Goal: Task Accomplishment & Management: Complete application form

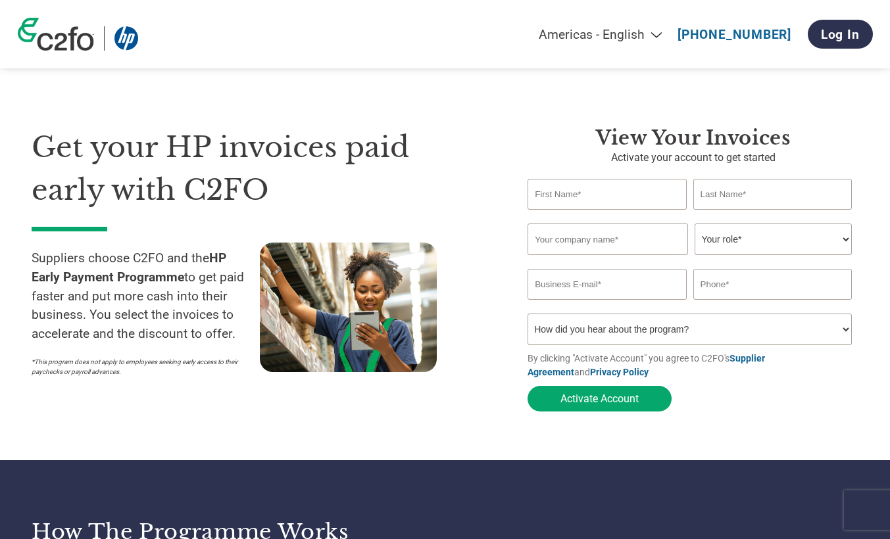
select select "en-[GEOGRAPHIC_DATA]"
type input "[PERSON_NAME]"
type input "Murawski"
type input "Gramen GmbH"
select select "CEO"
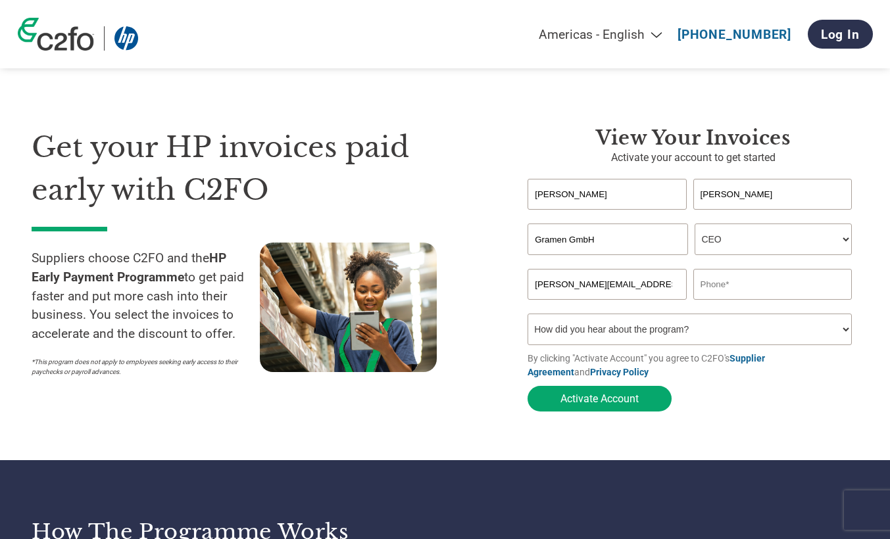
type input "j.murawski@gramen.ch"
type input "+41792344109"
select select "Email"
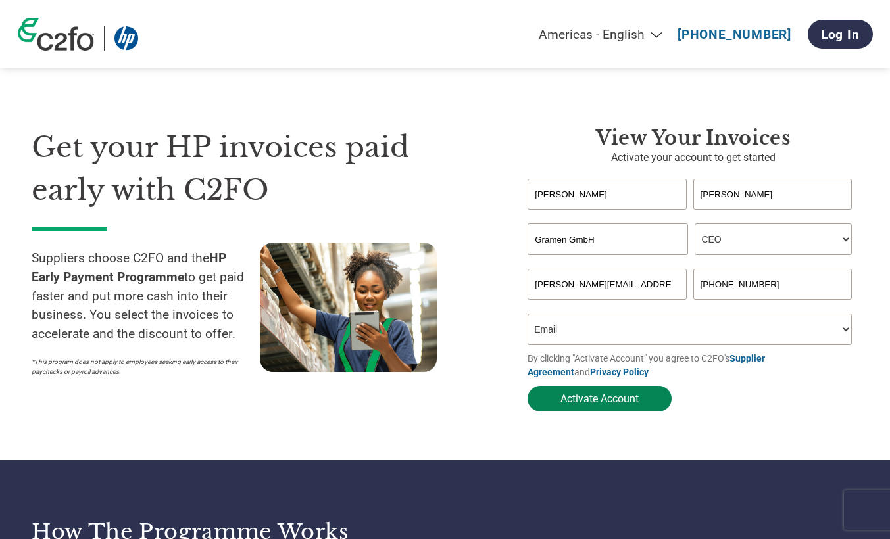
click at [613, 399] on button "Activate Account" at bounding box center [600, 399] width 144 height 26
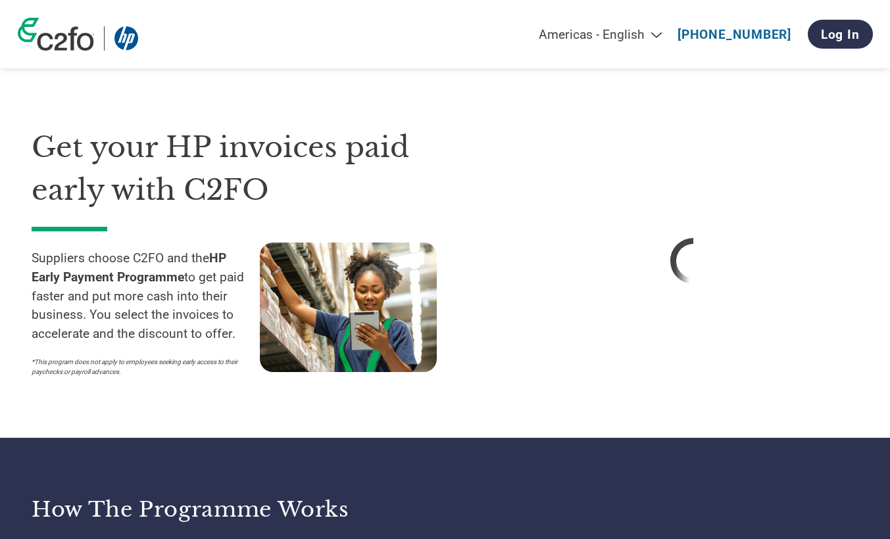
select select "en-[GEOGRAPHIC_DATA]"
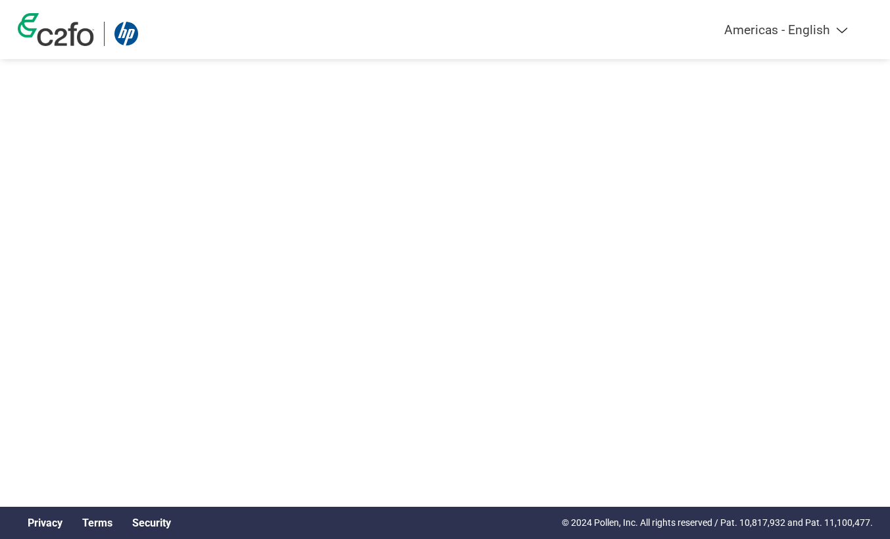
select select "en-[GEOGRAPHIC_DATA]"
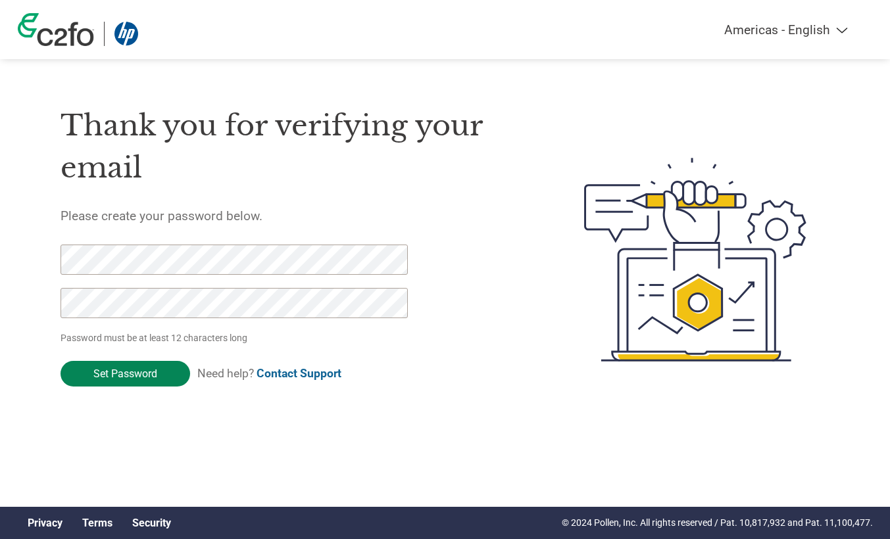
click at [135, 374] on input "Set Password" at bounding box center [126, 374] width 130 height 26
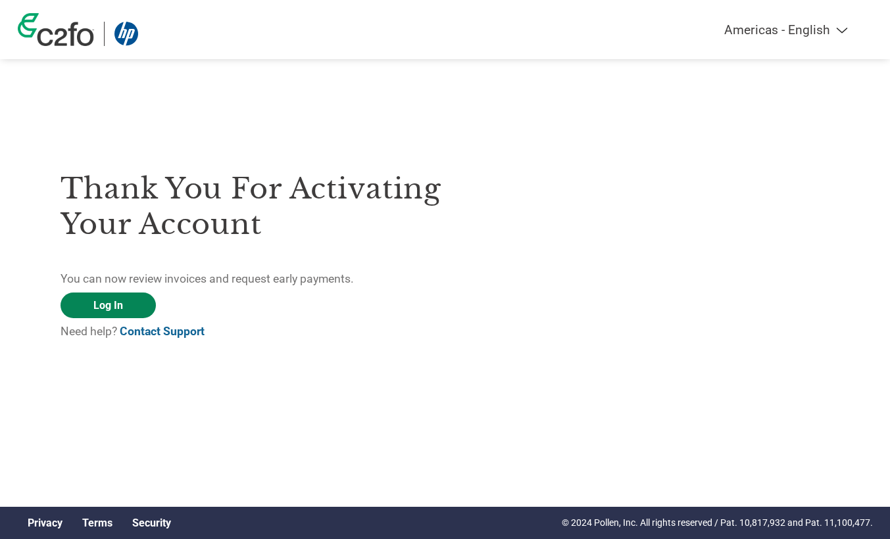
click at [102, 310] on link "Log In" at bounding box center [108, 306] width 95 height 26
